Goal: Information Seeking & Learning: Learn about a topic

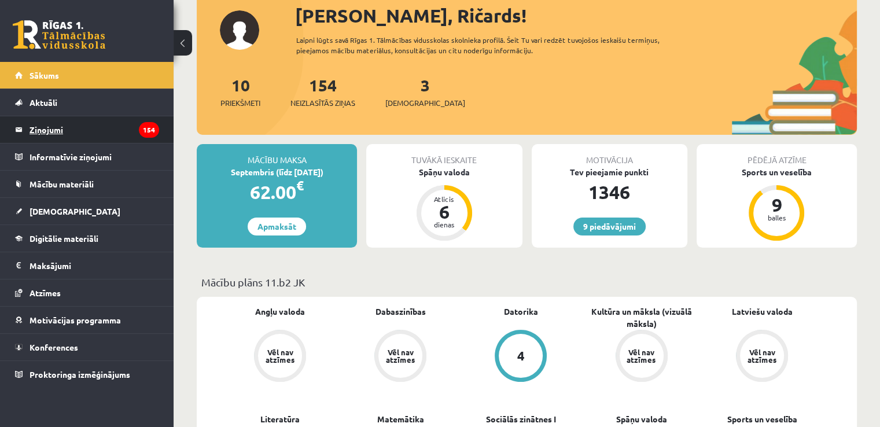
scroll to position [58, 0]
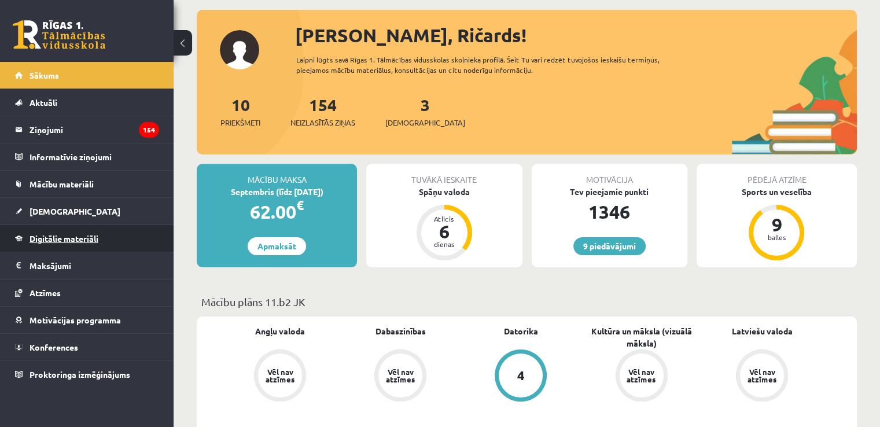
click at [75, 237] on span "Digitālie materiāli" at bounding box center [64, 238] width 69 height 10
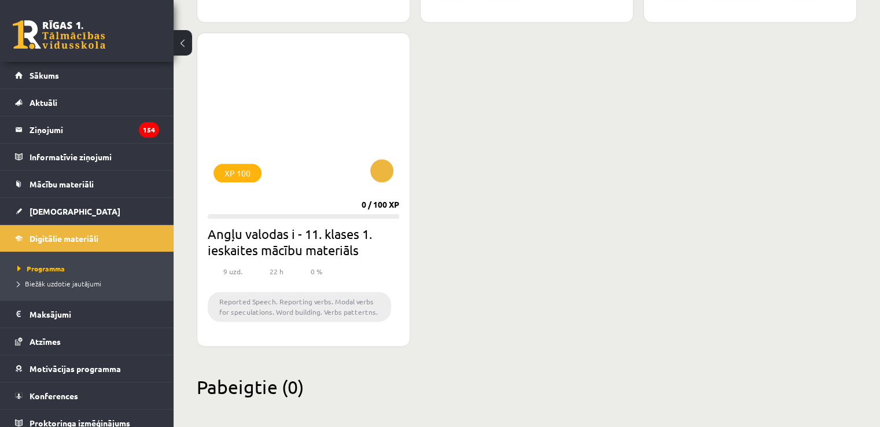
scroll to position [1405, 0]
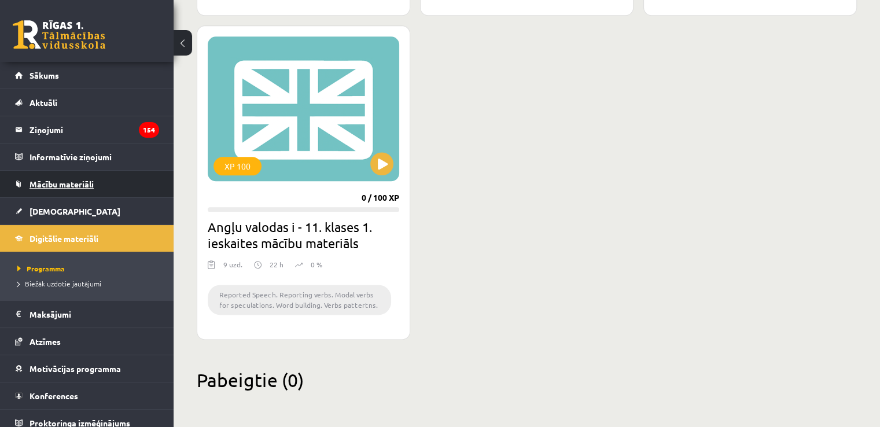
click at [62, 177] on link "Mācību materiāli" at bounding box center [87, 184] width 144 height 27
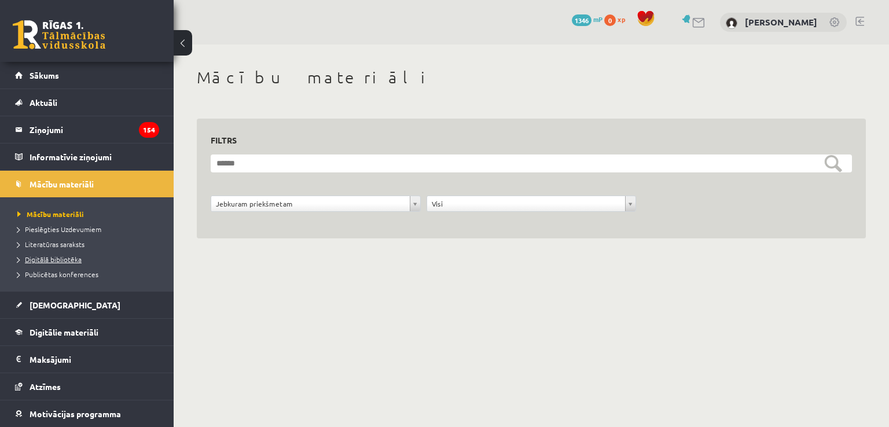
click at [60, 255] on span "Digitālā bibliotēka" at bounding box center [49, 259] width 64 height 9
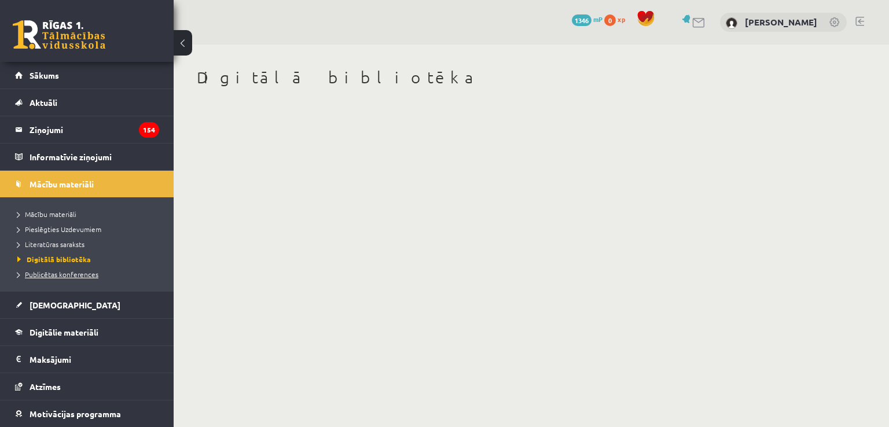
click at [76, 272] on span "Publicētas konferences" at bounding box center [57, 274] width 81 height 9
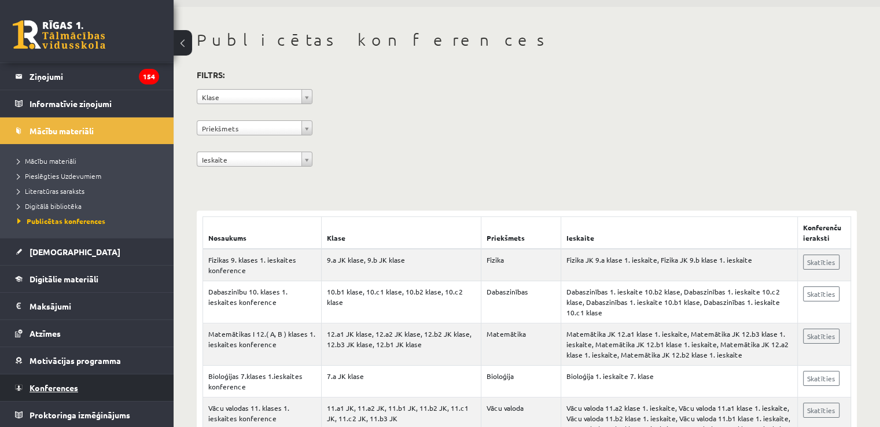
scroll to position [58, 0]
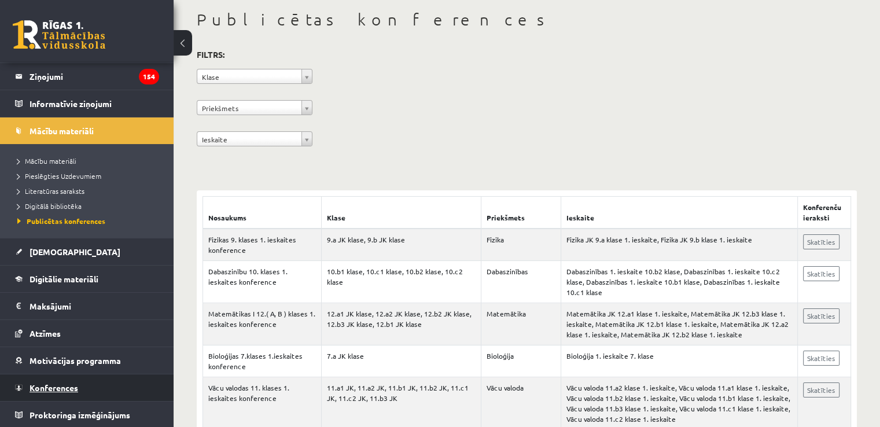
click at [82, 384] on link "Konferences" at bounding box center [87, 387] width 144 height 27
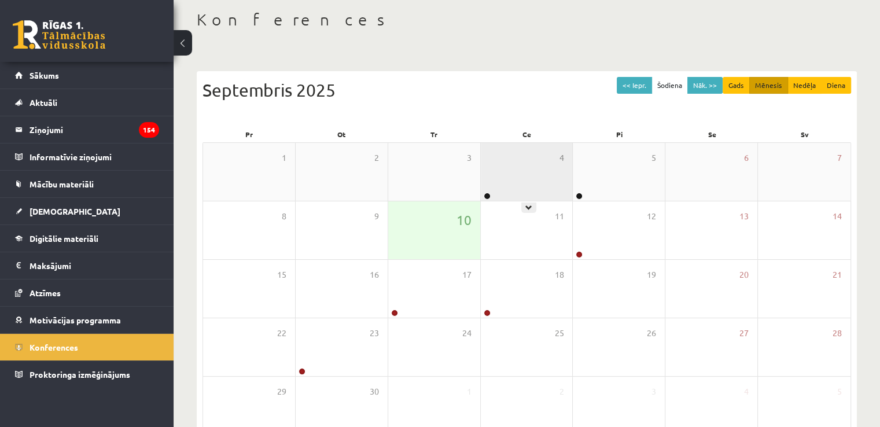
click at [530, 174] on div "4" at bounding box center [527, 172] width 92 height 58
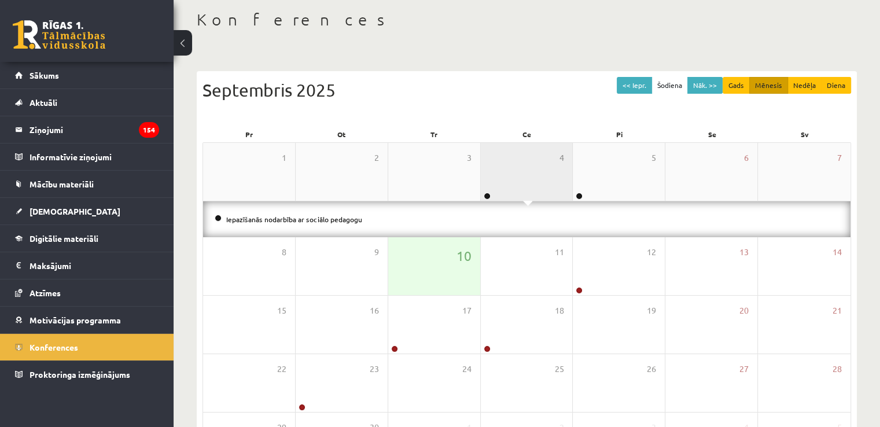
click at [530, 174] on div "4" at bounding box center [527, 172] width 92 height 58
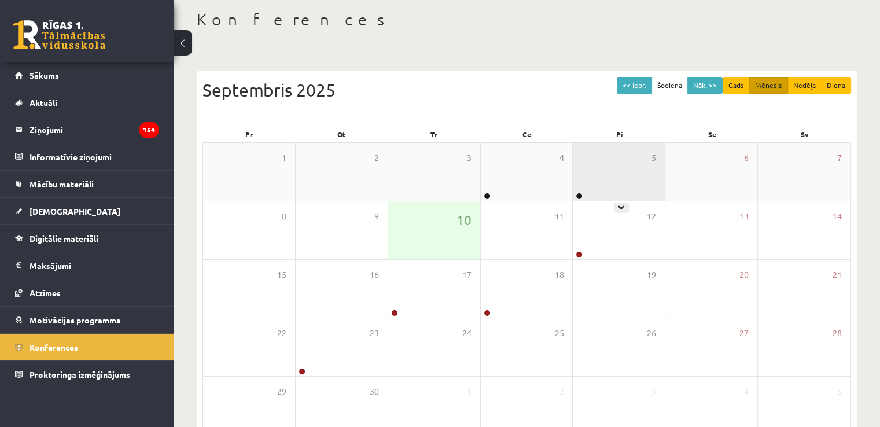
click at [606, 177] on div "5" at bounding box center [619, 172] width 92 height 58
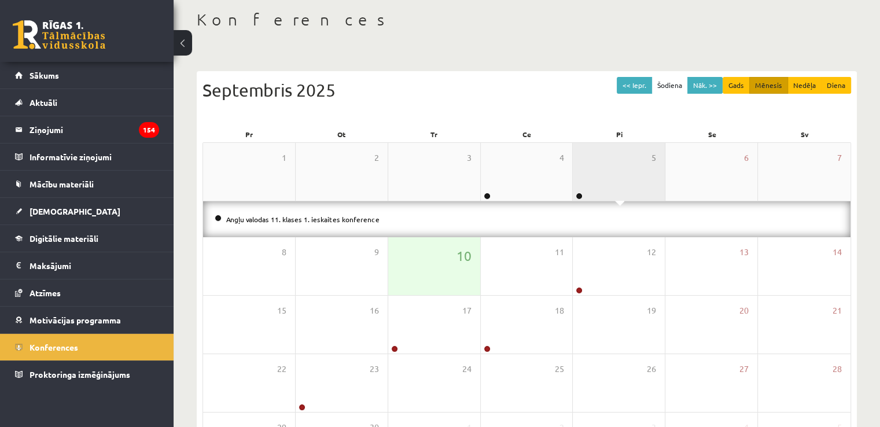
click at [606, 177] on div "5" at bounding box center [619, 172] width 92 height 58
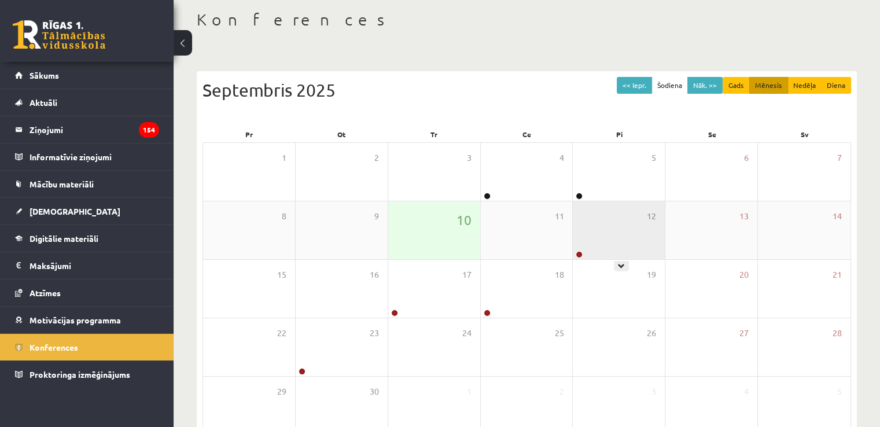
click at [612, 227] on div "12" at bounding box center [619, 230] width 92 height 58
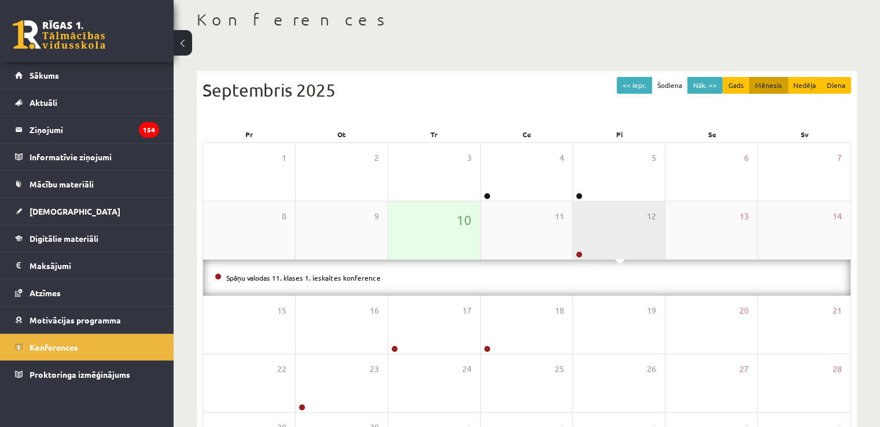
click at [612, 227] on div "12" at bounding box center [619, 230] width 92 height 58
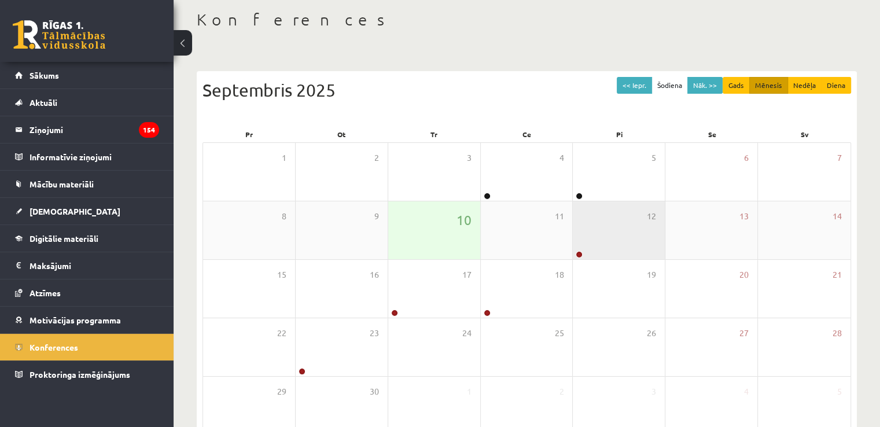
click at [612, 227] on div "12" at bounding box center [619, 230] width 92 height 58
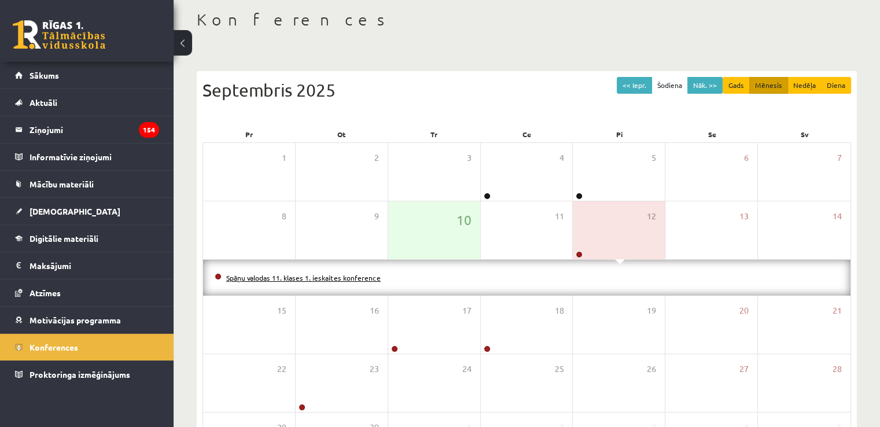
click at [329, 277] on link "Spāņu valodas 11. klases 1. ieskaites konference" at bounding box center [303, 277] width 154 height 9
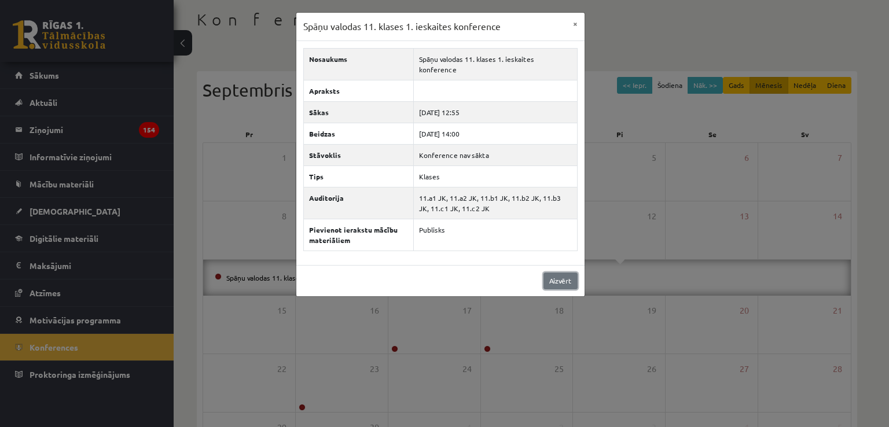
click at [551, 273] on link "Aizvērt" at bounding box center [560, 281] width 34 height 17
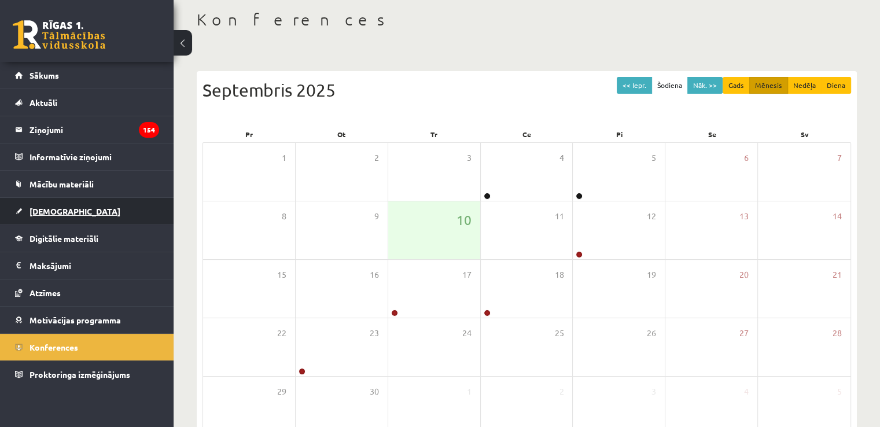
click at [91, 211] on link "[DEMOGRAPHIC_DATA]" at bounding box center [87, 211] width 144 height 27
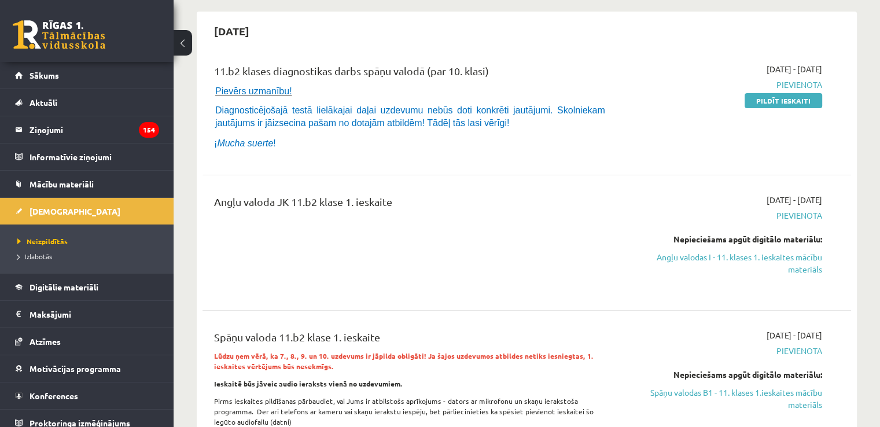
scroll to position [174, 0]
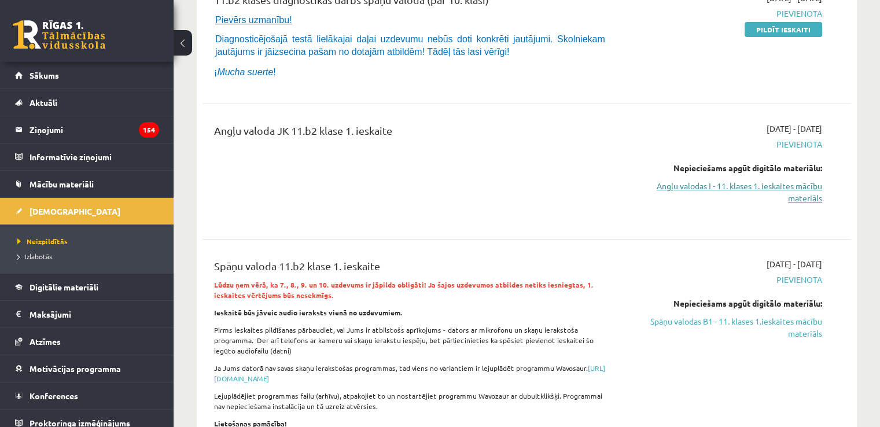
click at [768, 188] on link "Angļu valodas I - 11. klases 1. ieskaites mācību materiāls" at bounding box center [726, 192] width 191 height 24
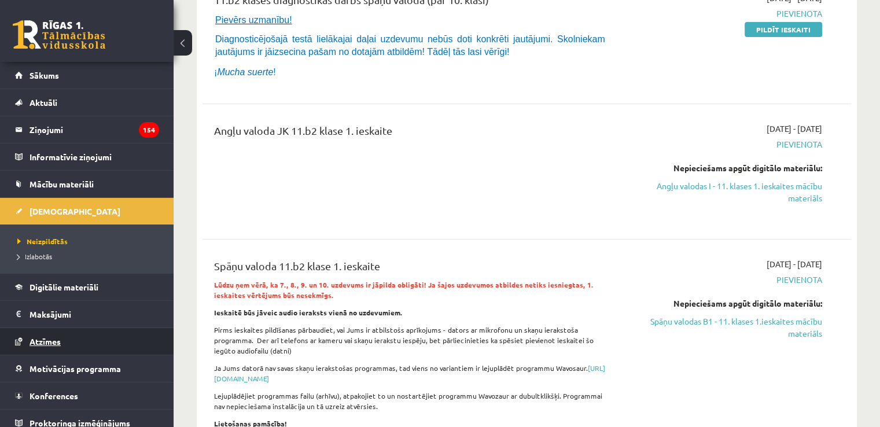
click at [52, 341] on span "Atzīmes" at bounding box center [45, 341] width 31 height 10
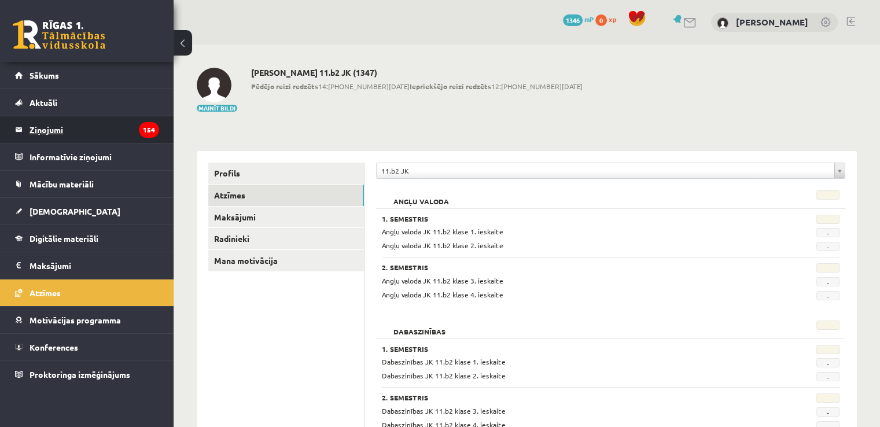
click at [76, 126] on legend "Ziņojumi 154" at bounding box center [95, 129] width 130 height 27
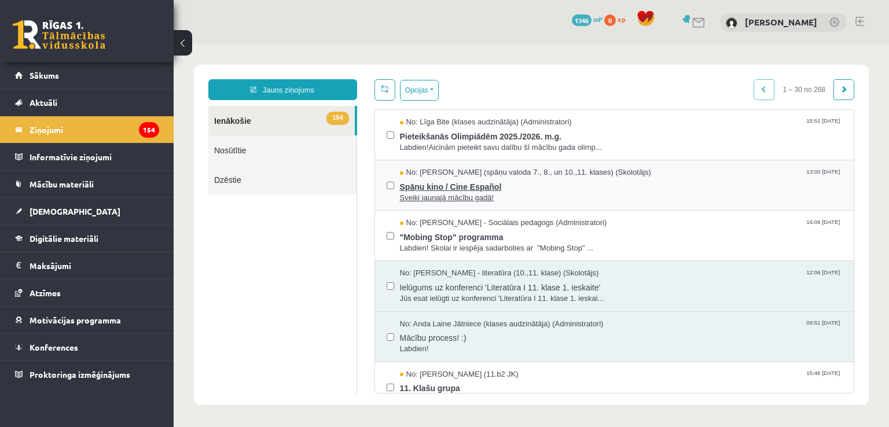
click at [416, 182] on span "Spāņu kino / Cine Español" at bounding box center [621, 185] width 443 height 14
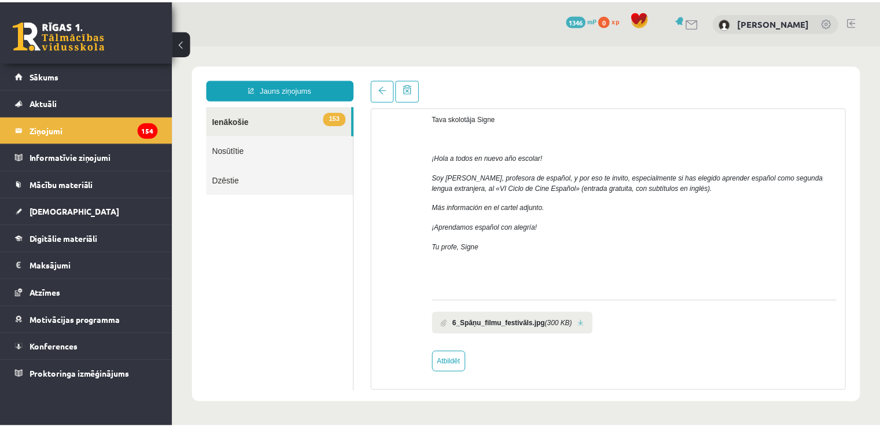
scroll to position [178, 0]
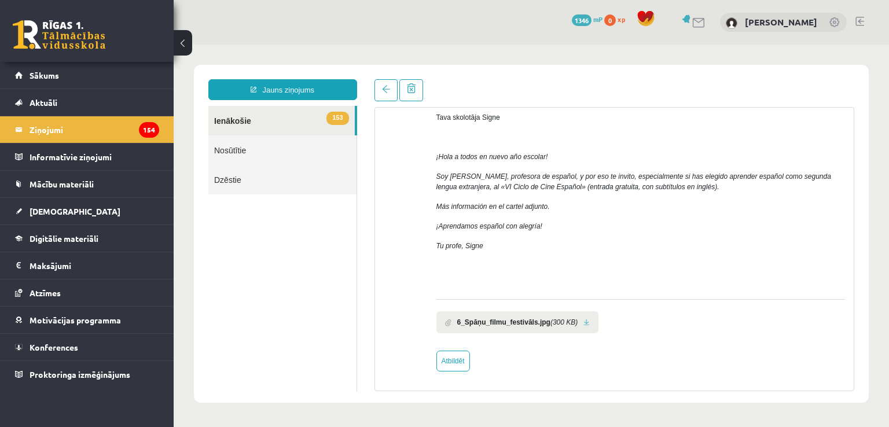
click at [583, 322] on link at bounding box center [586, 323] width 6 height 8
click at [83, 94] on link "Aktuāli" at bounding box center [87, 102] width 144 height 27
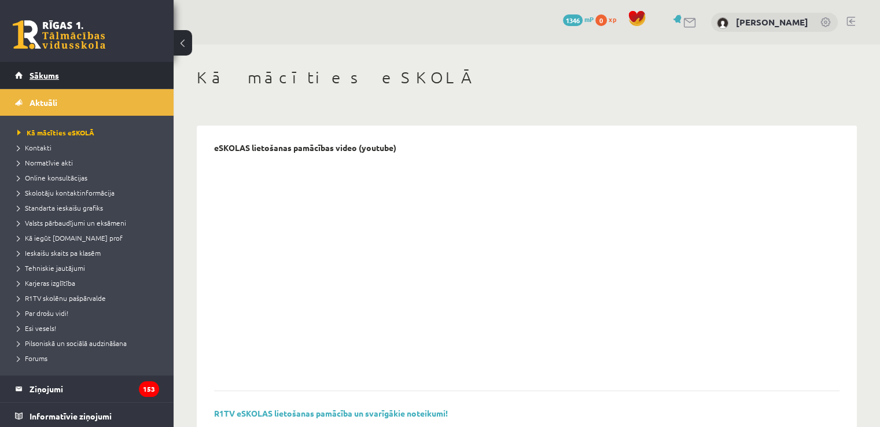
click at [57, 79] on span "Sākums" at bounding box center [45, 75] width 30 height 10
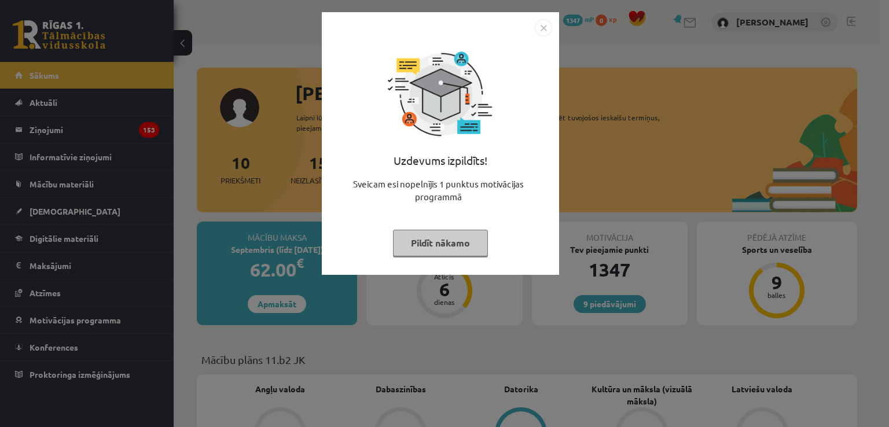
click at [540, 26] on img "Close" at bounding box center [543, 27] width 17 height 17
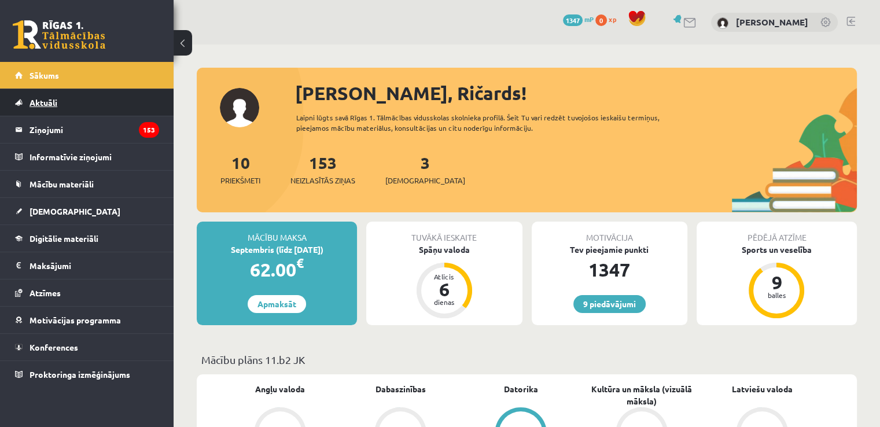
click at [107, 105] on link "Aktuāli" at bounding box center [87, 102] width 144 height 27
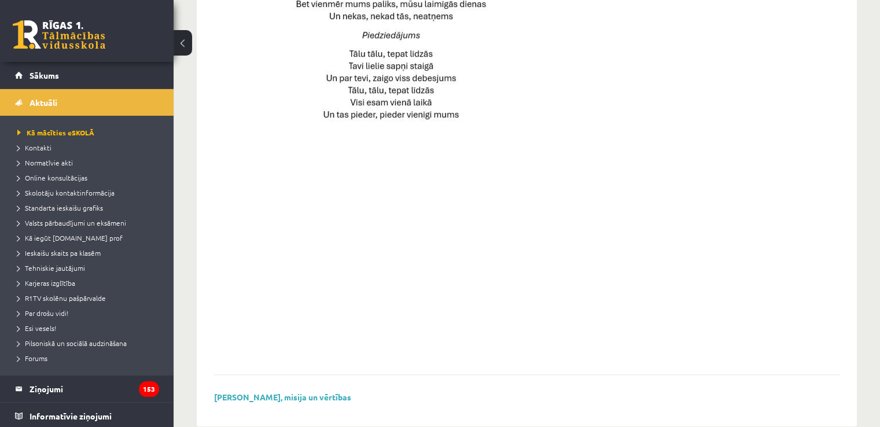
scroll to position [834, 0]
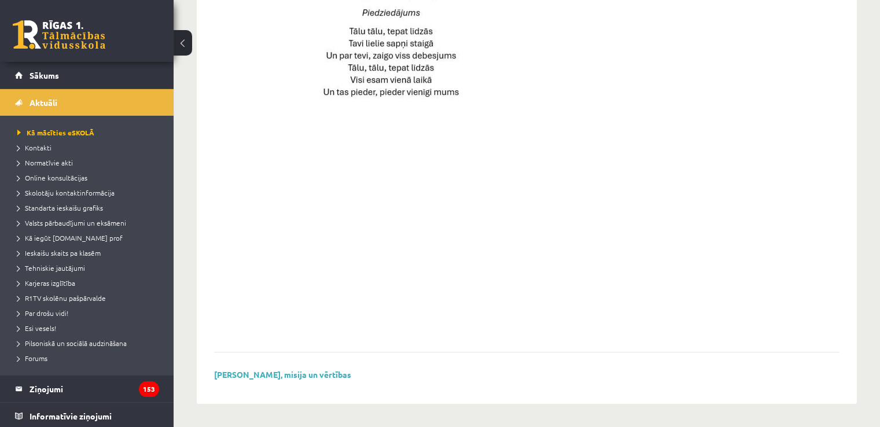
click at [61, 179] on span "Online konsultācijas" at bounding box center [52, 177] width 70 height 9
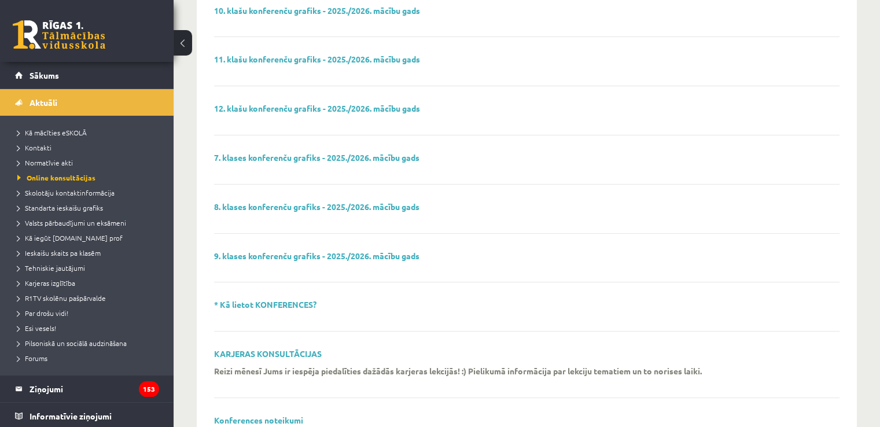
scroll to position [95, 0]
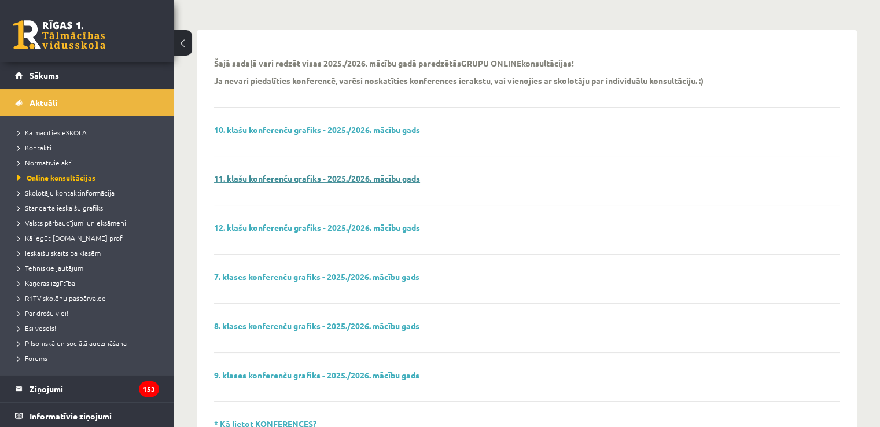
click at [279, 178] on link "11. klašu konferenču grafiks - 2025./2026. mācību gads" at bounding box center [317, 178] width 206 height 10
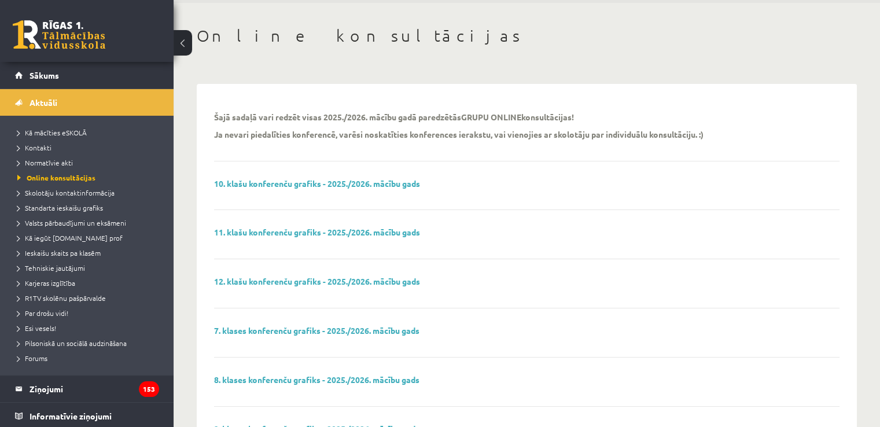
scroll to position [0, 0]
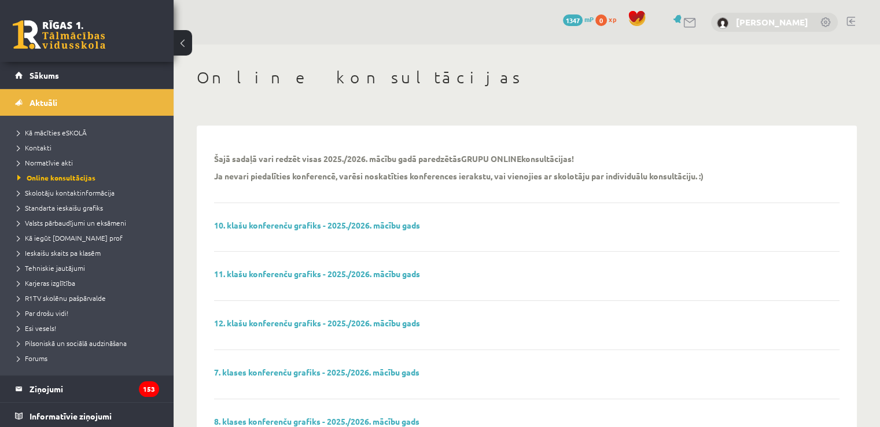
click at [770, 21] on link "[PERSON_NAME]" at bounding box center [772, 22] width 72 height 12
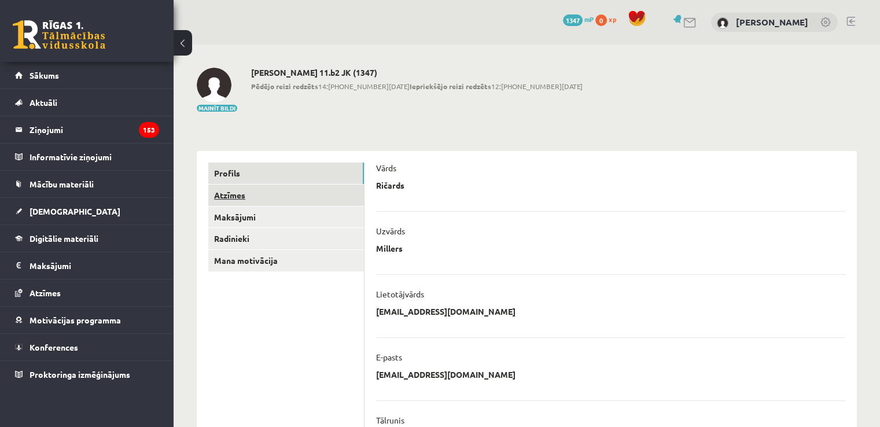
click at [261, 195] on link "Atzīmes" at bounding box center [286, 195] width 156 height 21
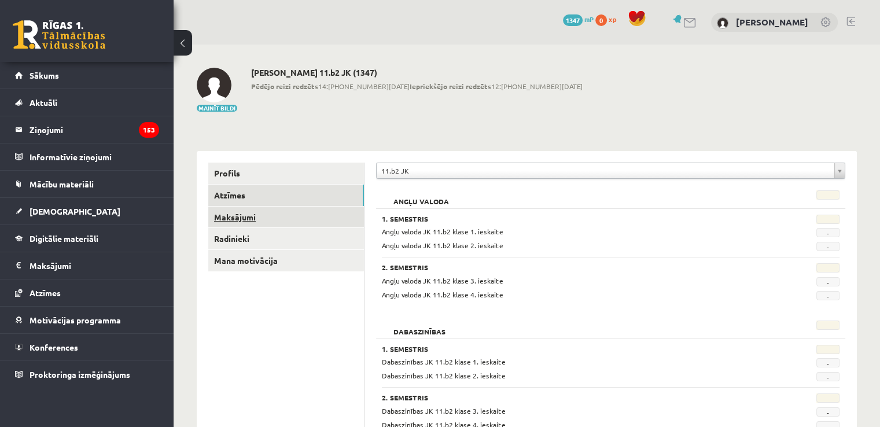
click at [276, 218] on link "Maksājumi" at bounding box center [286, 217] width 156 height 21
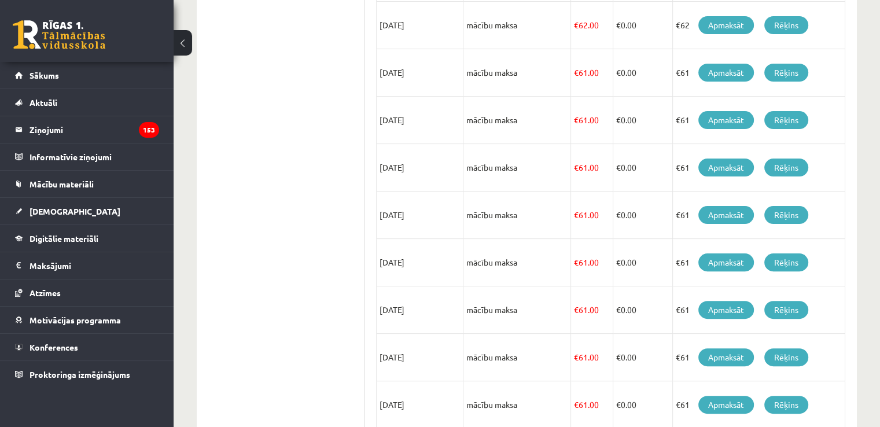
scroll to position [142, 0]
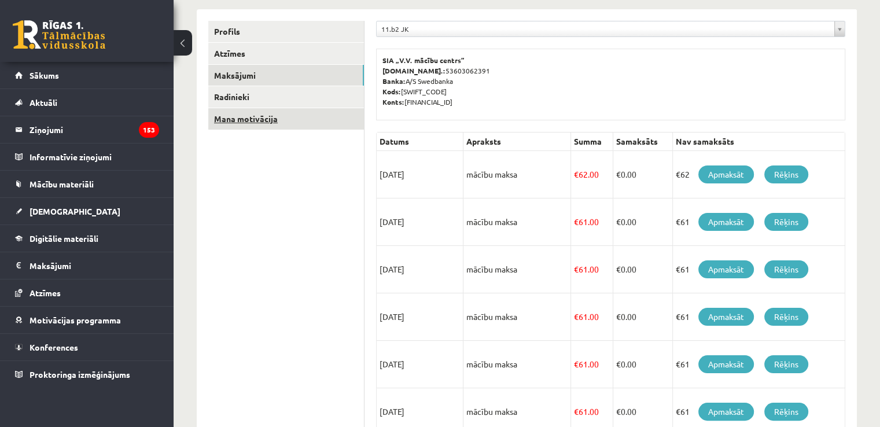
click at [292, 112] on link "Mana motivācija" at bounding box center [286, 118] width 156 height 21
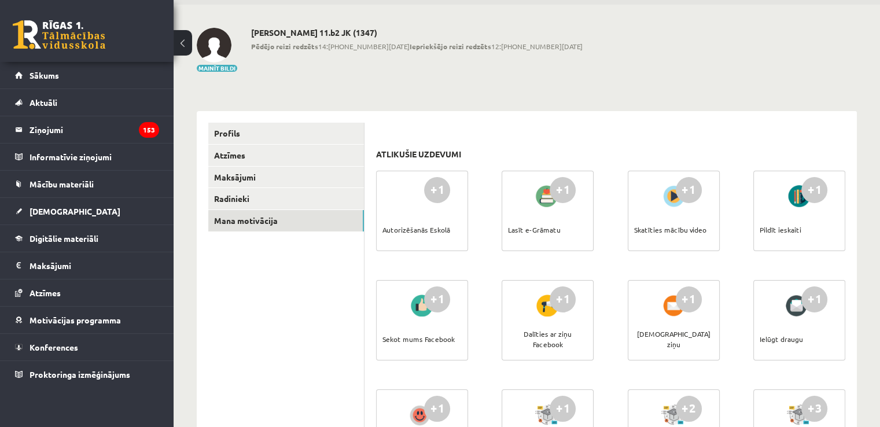
scroll to position [58, 0]
